Goal: Navigation & Orientation: Understand site structure

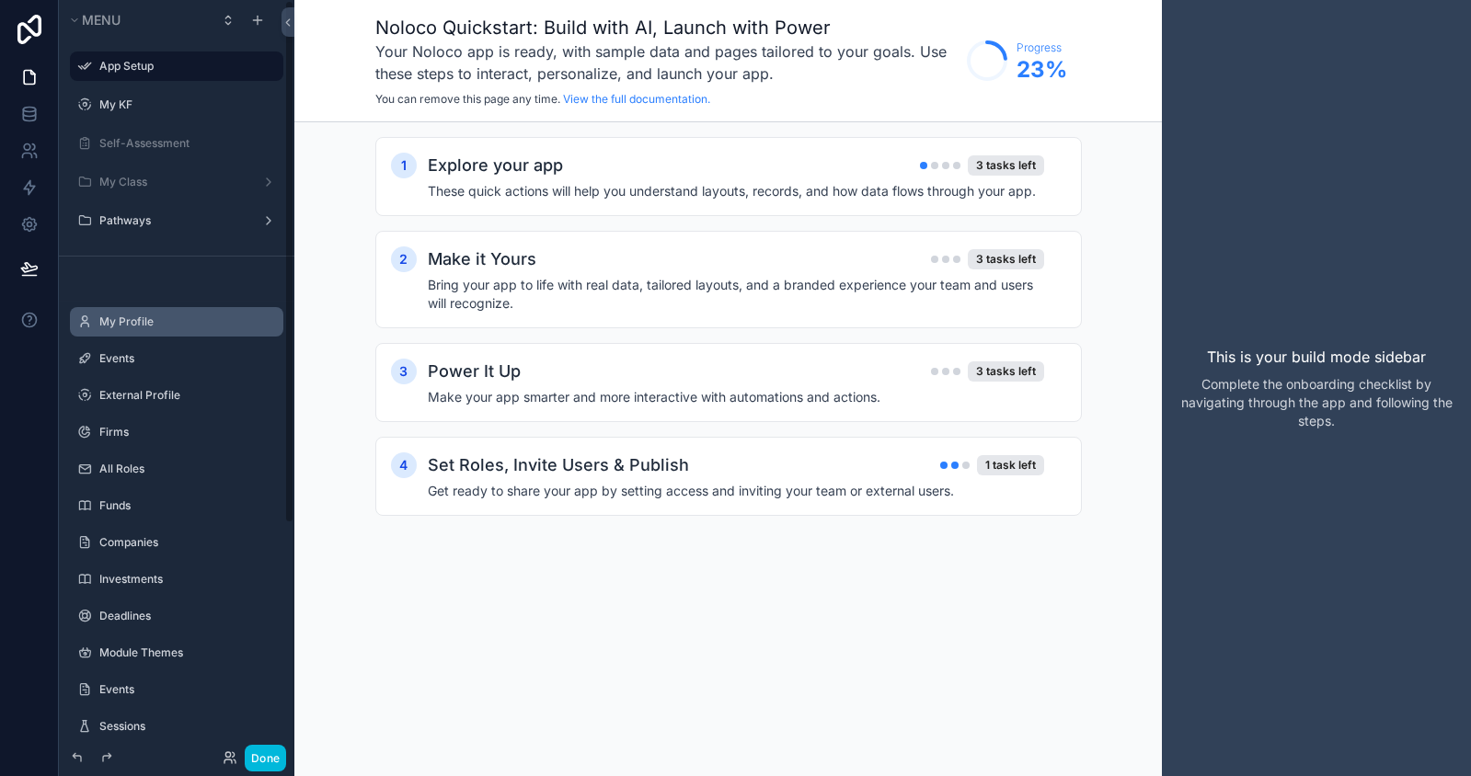
click at [182, 315] on div "My Profile" at bounding box center [189, 322] width 180 height 15
click at [116, 371] on div "Events" at bounding box center [177, 358] width 206 height 29
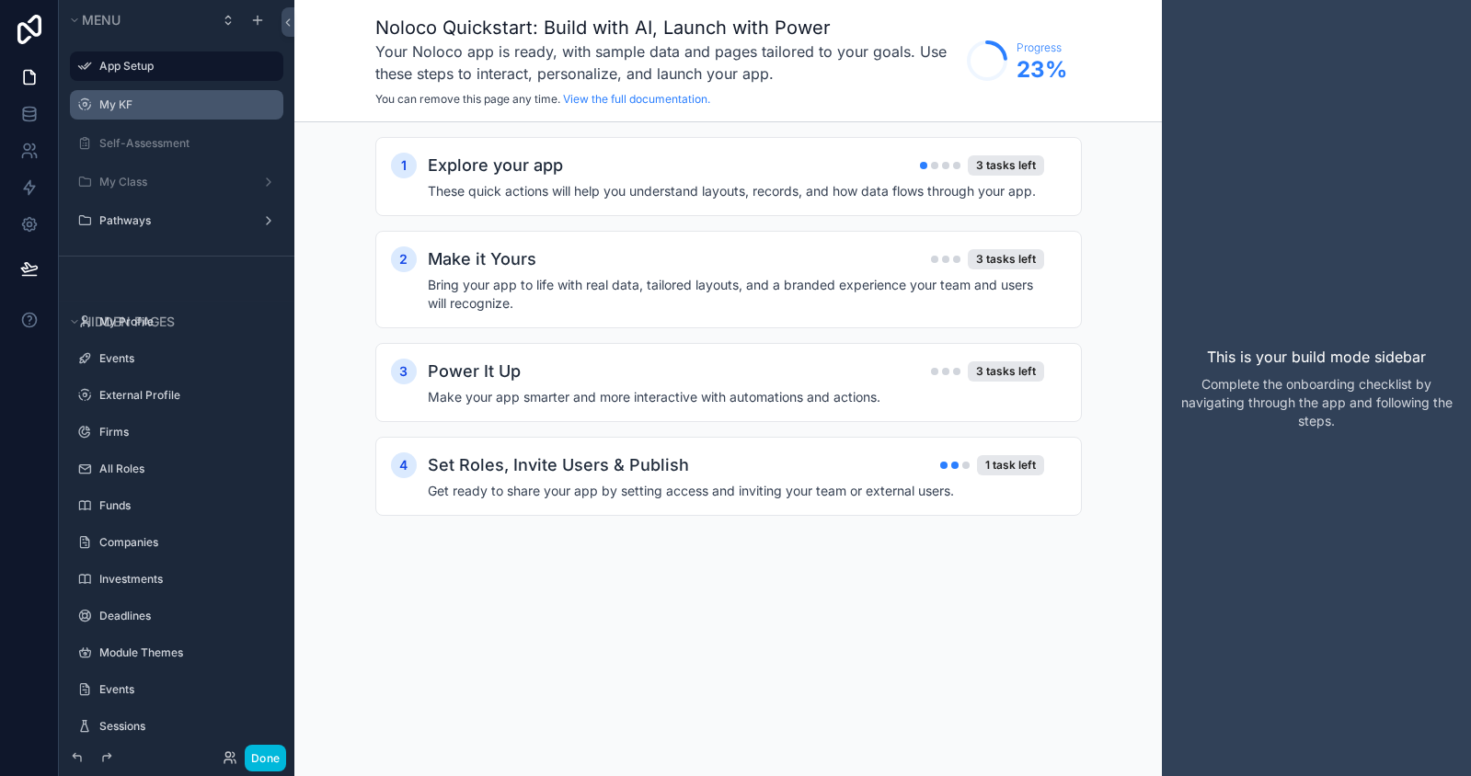
click at [147, 110] on label "My KF" at bounding box center [185, 105] width 173 height 15
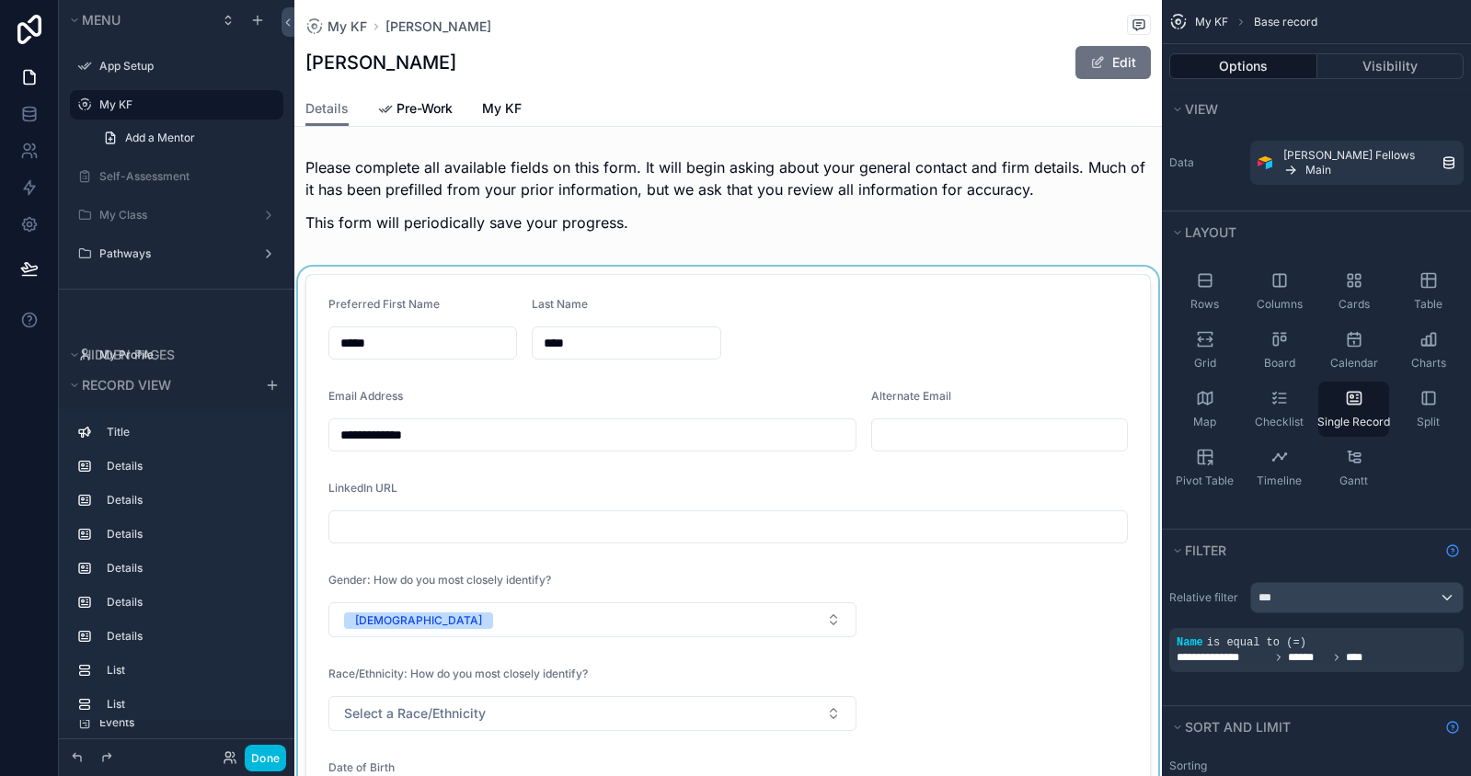
click at [1010, 592] on div "scrollable content" at bounding box center [728, 607] width 868 height 681
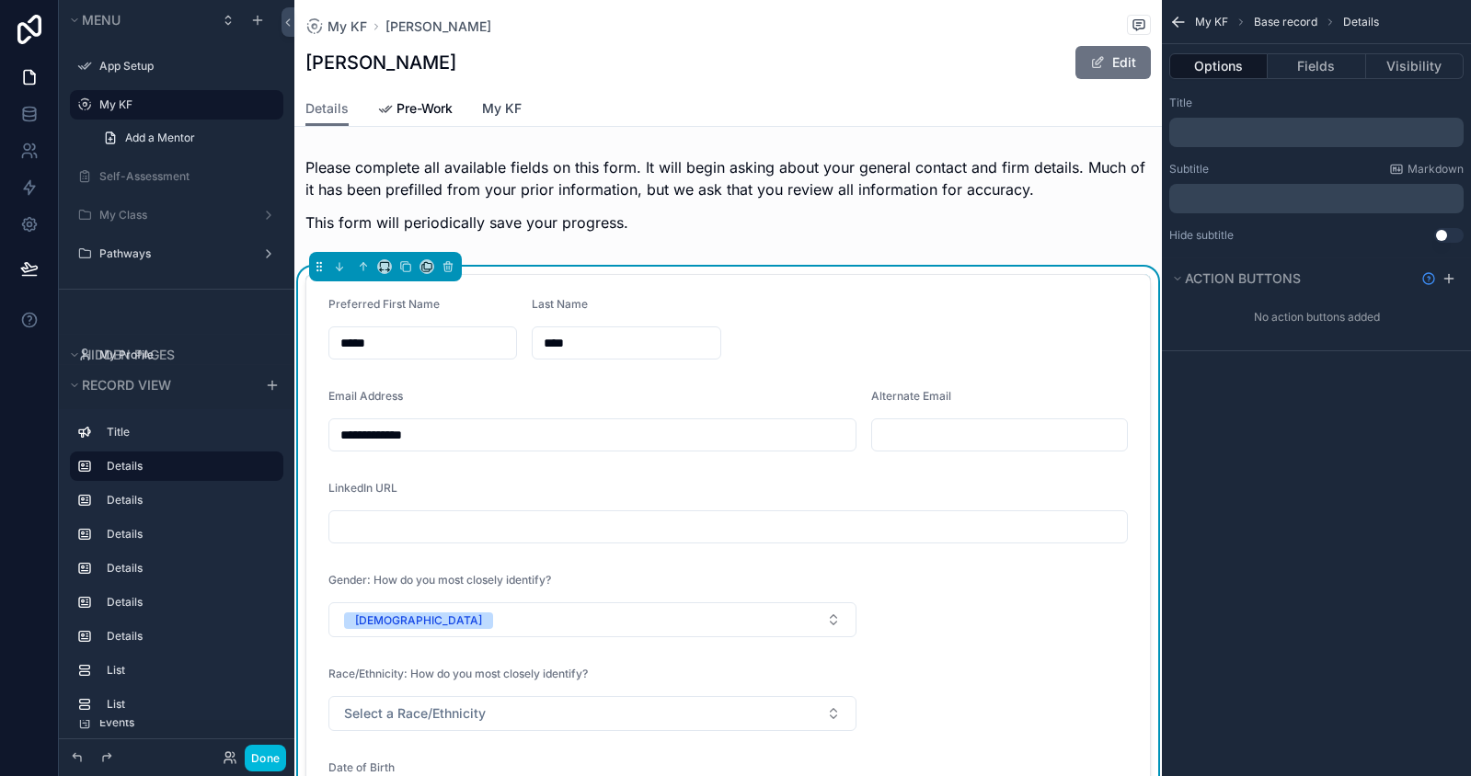
click at [489, 99] on span "My KF" at bounding box center [502, 108] width 40 height 18
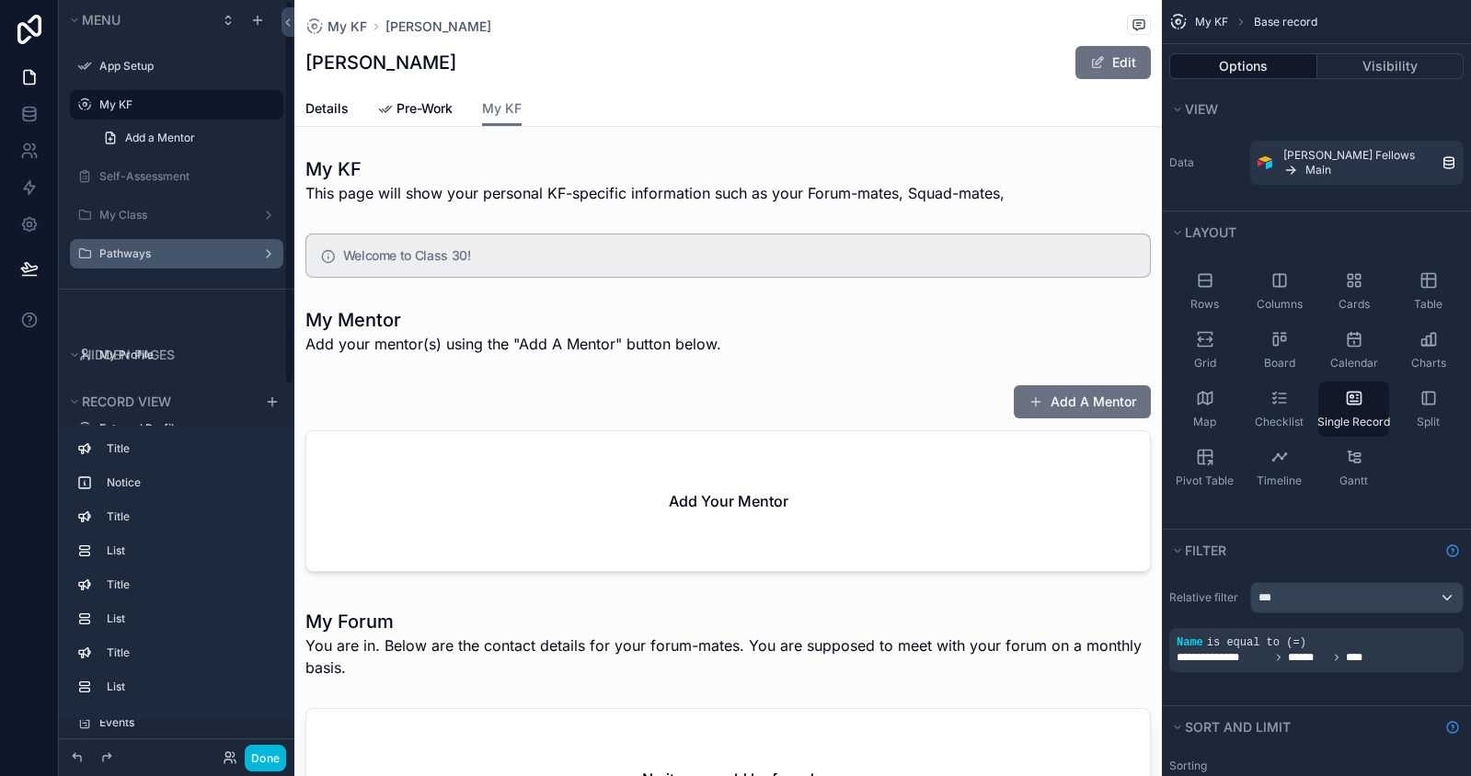
click at [104, 247] on label "Pathways" at bounding box center [172, 254] width 147 height 15
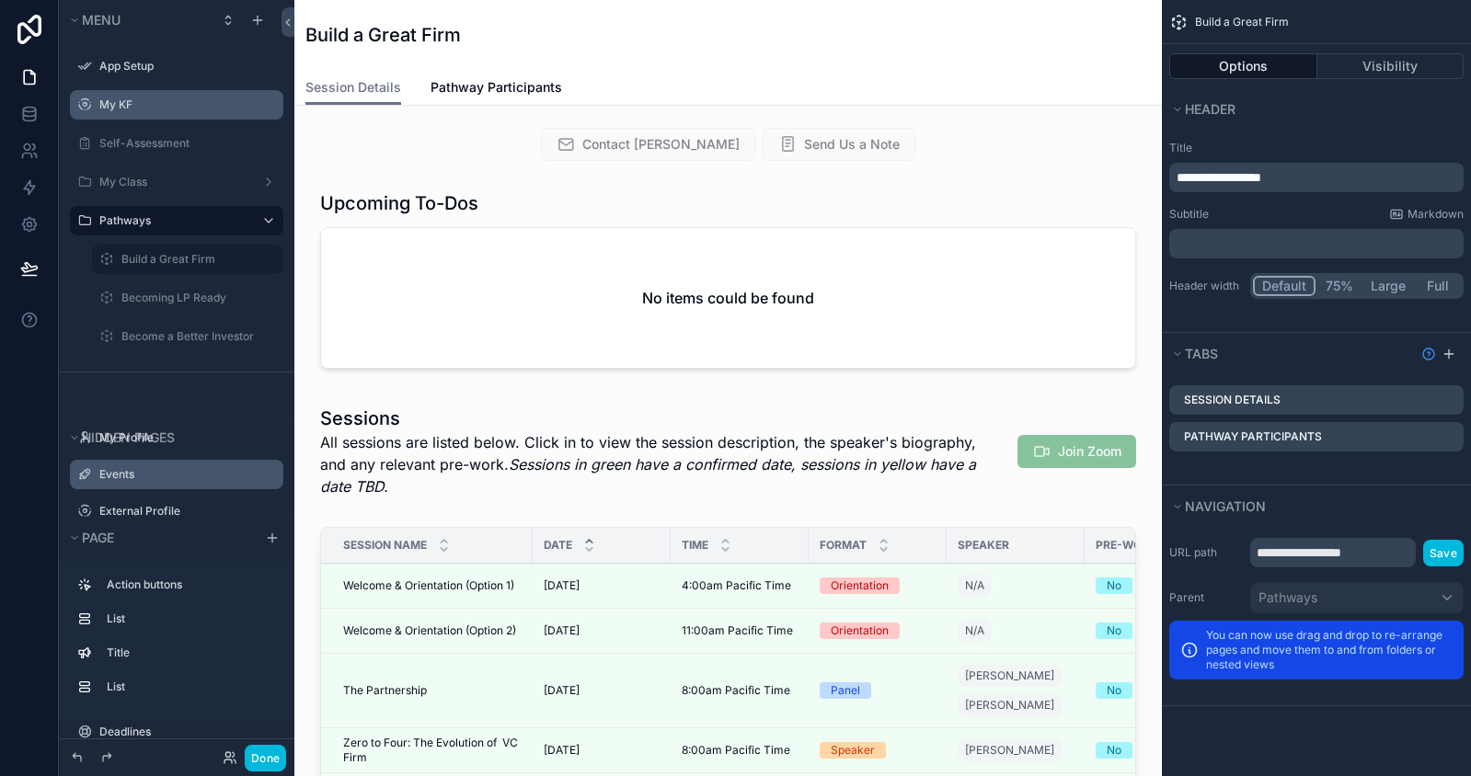
click at [132, 475] on label "Events" at bounding box center [185, 474] width 173 height 15
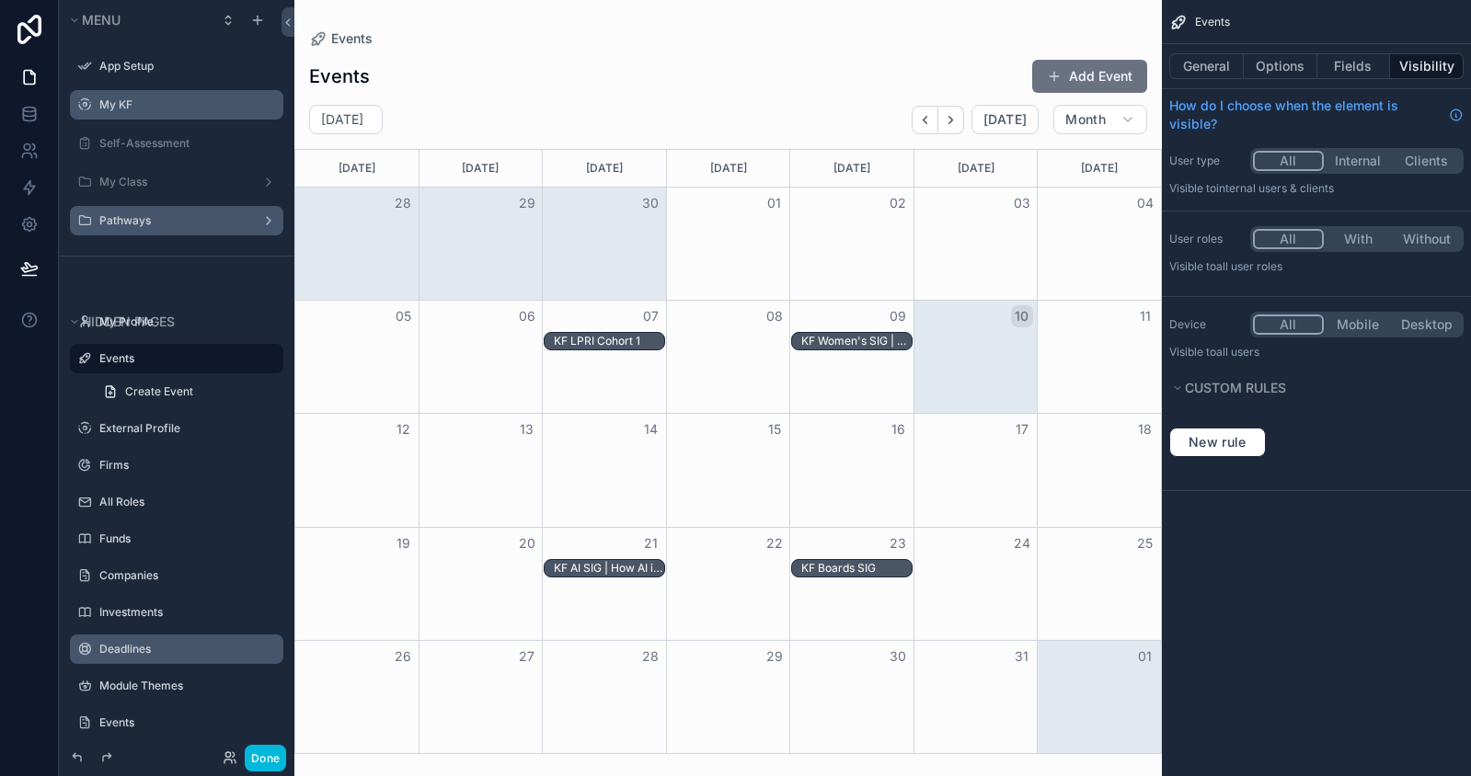
click at [116, 653] on label "Deadlines" at bounding box center [185, 649] width 173 height 15
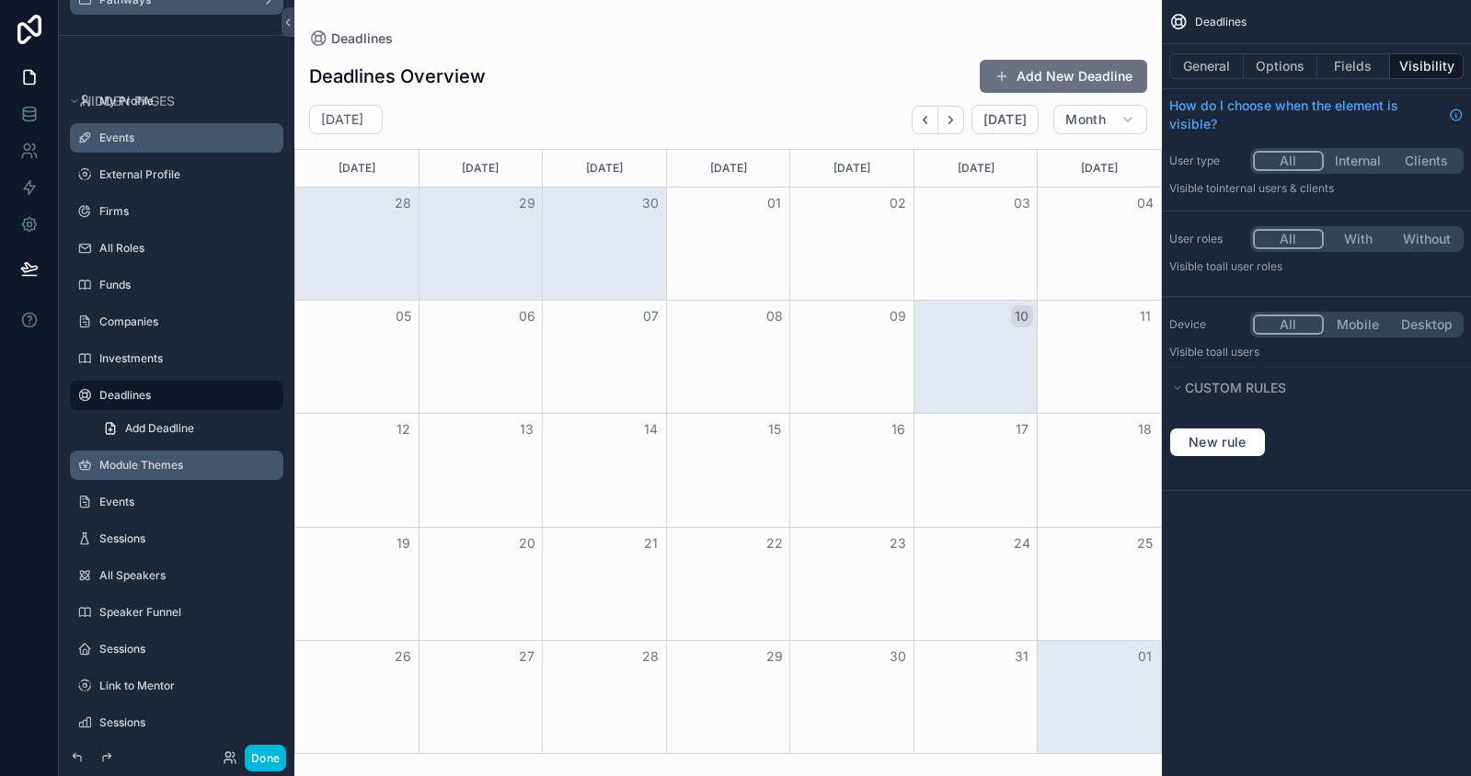
click at [152, 470] on label "Module Themes" at bounding box center [185, 465] width 173 height 15
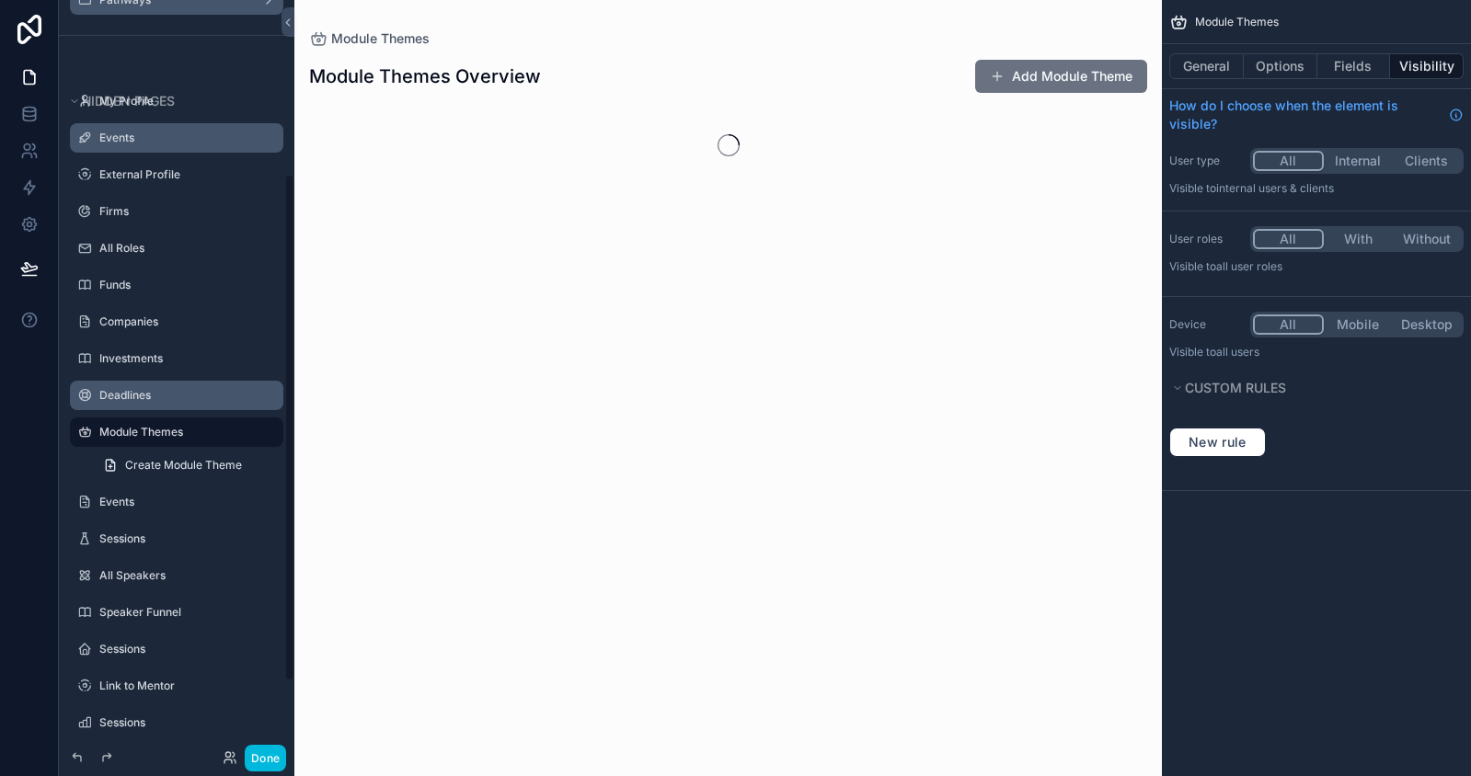
scroll to position [258, 0]
